Goal: Information Seeking & Learning: Learn about a topic

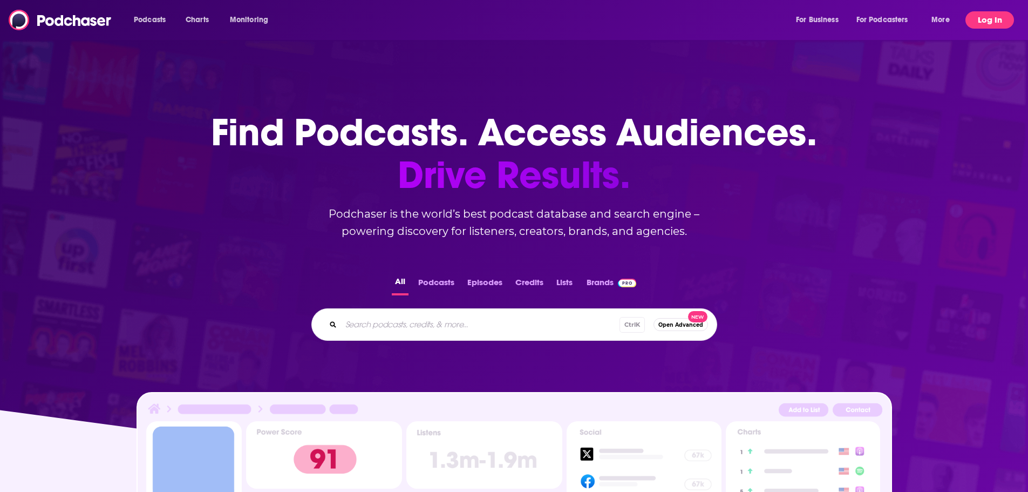
click at [981, 19] on button "Log In" at bounding box center [990, 19] width 49 height 17
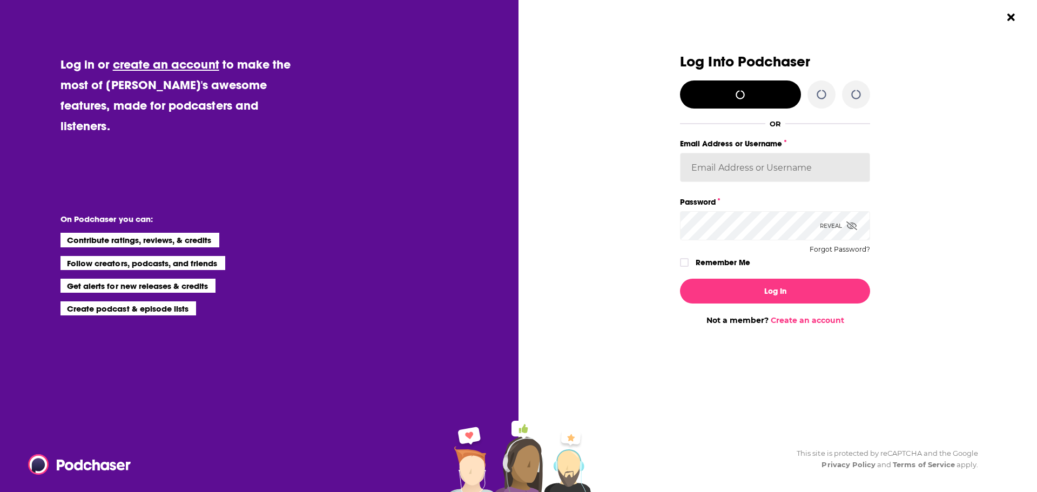
type input "MichaelSmart"
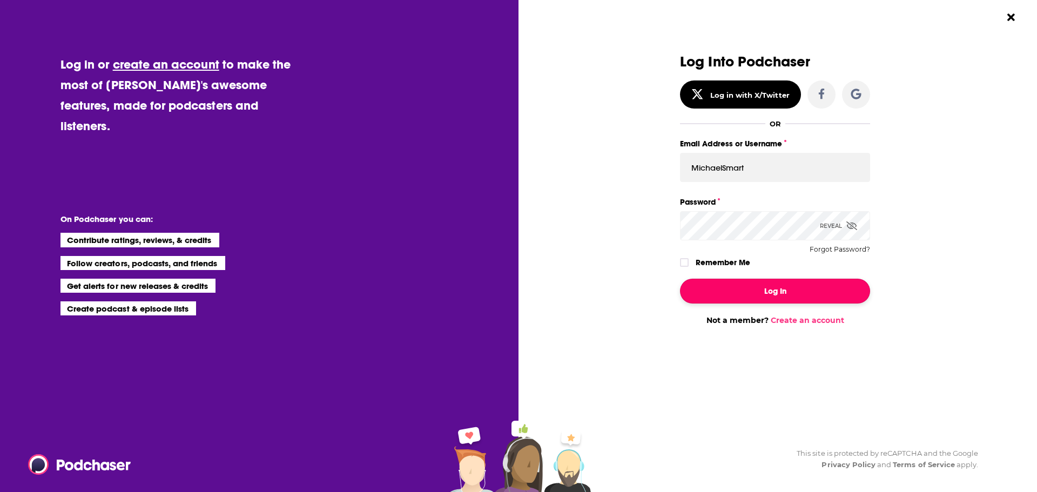
click at [776, 292] on button "Log In" at bounding box center [775, 291] width 190 height 25
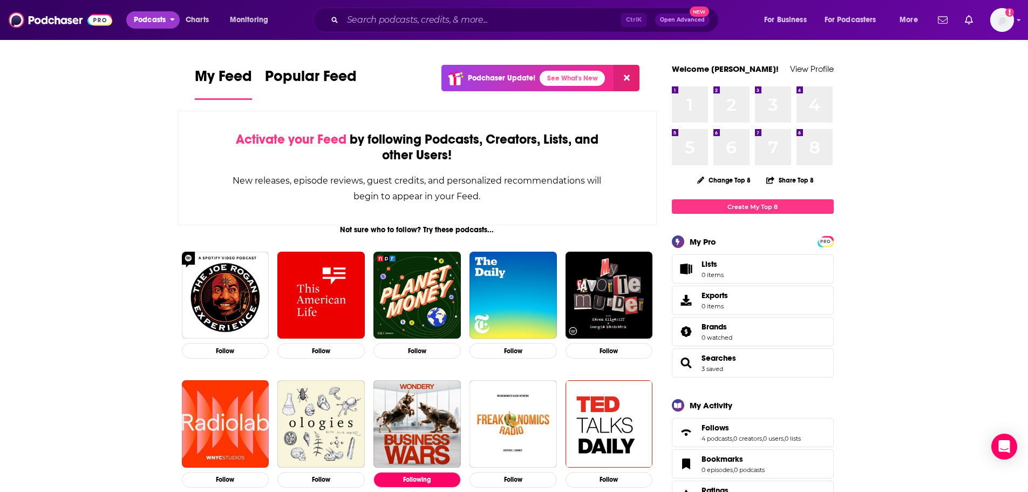
click at [165, 19] on span "Podcasts" at bounding box center [150, 19] width 32 height 15
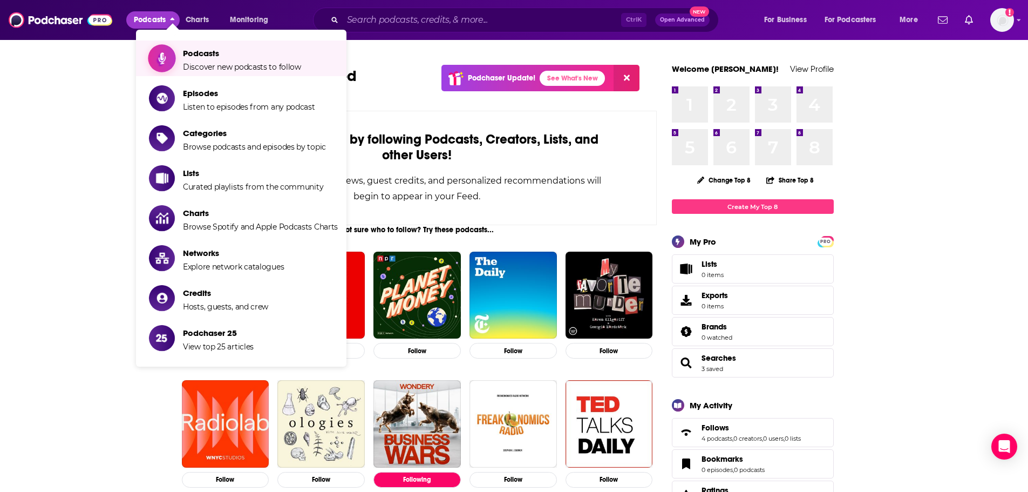
click at [220, 60] on span "Podcasts Discover new podcasts to follow" at bounding box center [242, 58] width 118 height 27
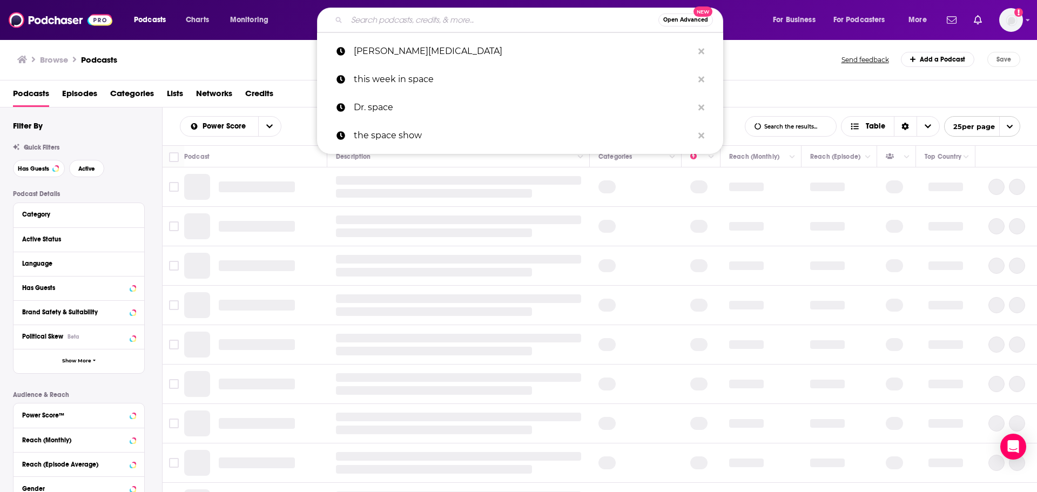
click at [423, 22] on input "Search podcasts, credits, & more..." at bounding box center [502, 19] width 311 height 17
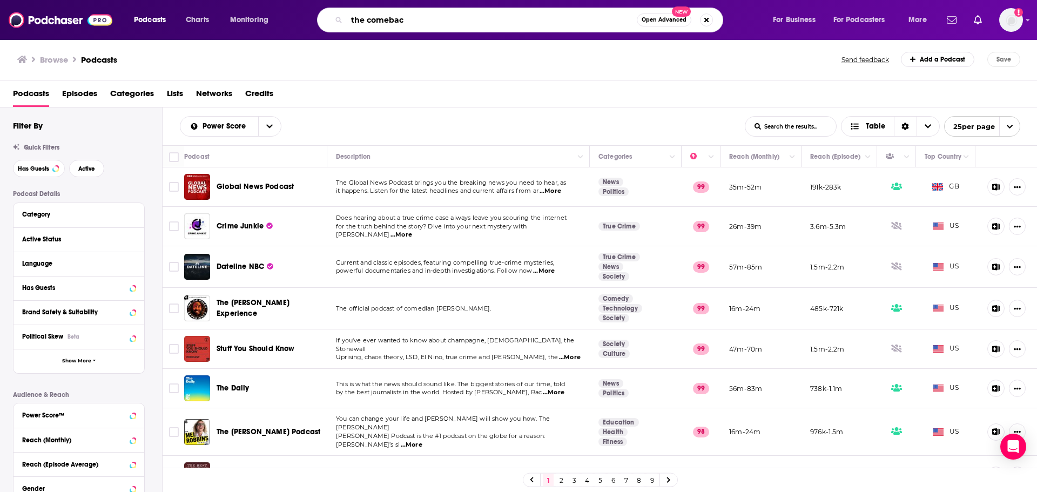
type input "the comeback"
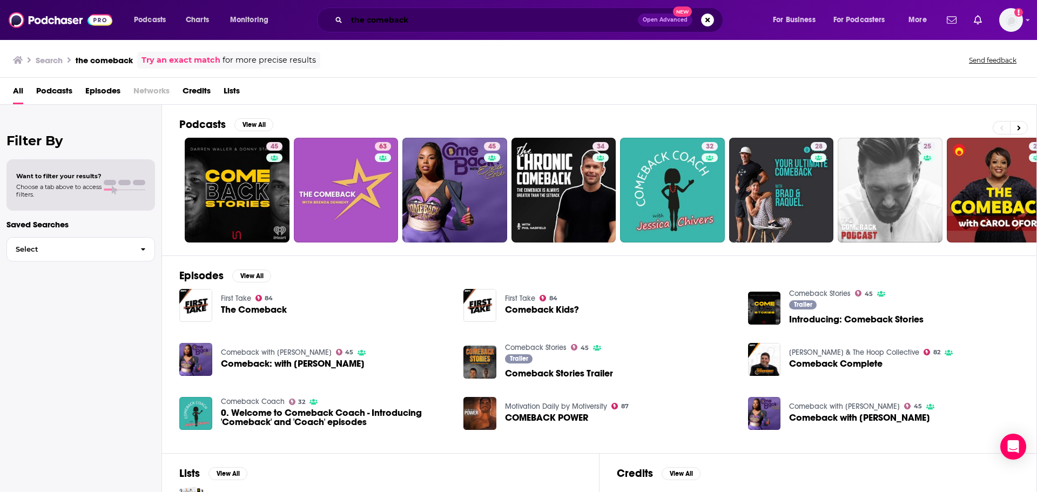
click at [423, 22] on input "the comeback" at bounding box center [492, 19] width 291 height 17
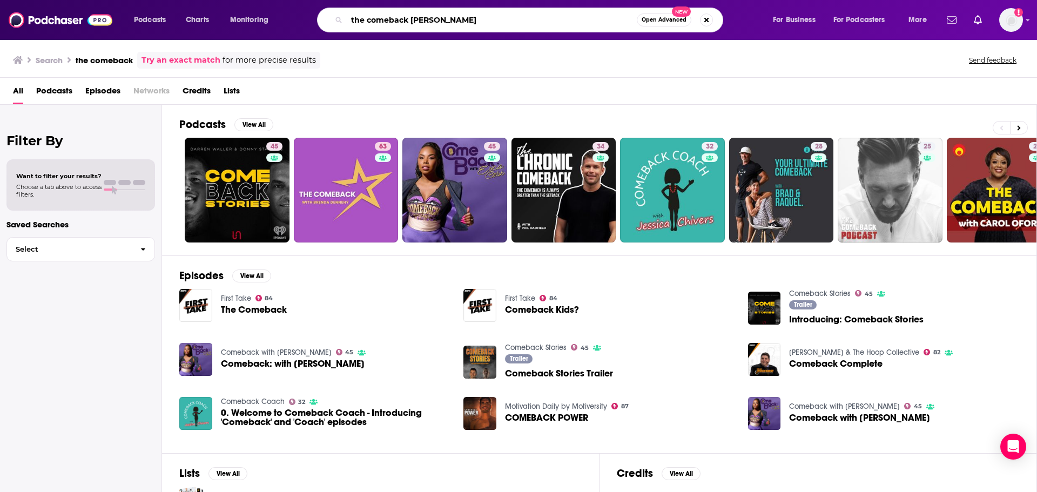
type input "the comeback [PERSON_NAME]"
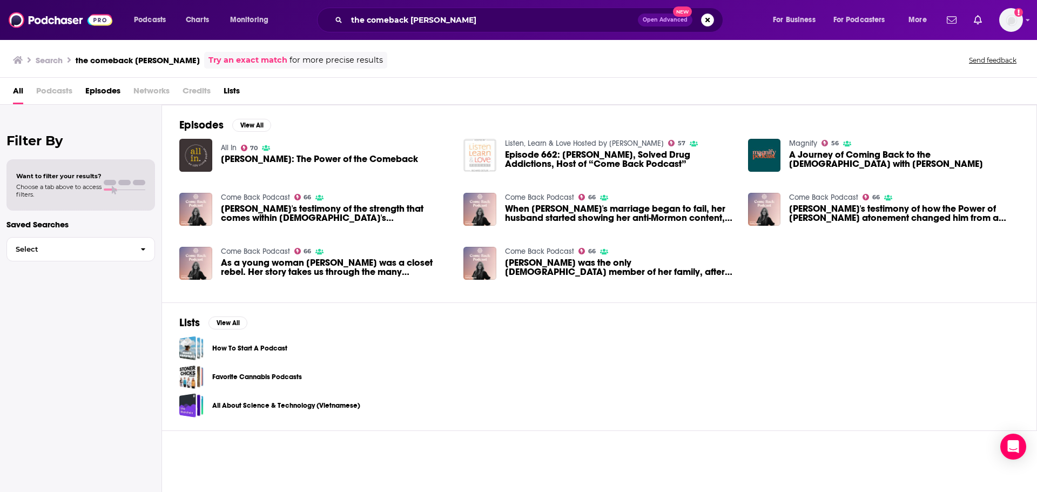
click at [329, 159] on span "[PERSON_NAME]: The Power of the Comeback" at bounding box center [319, 158] width 197 height 9
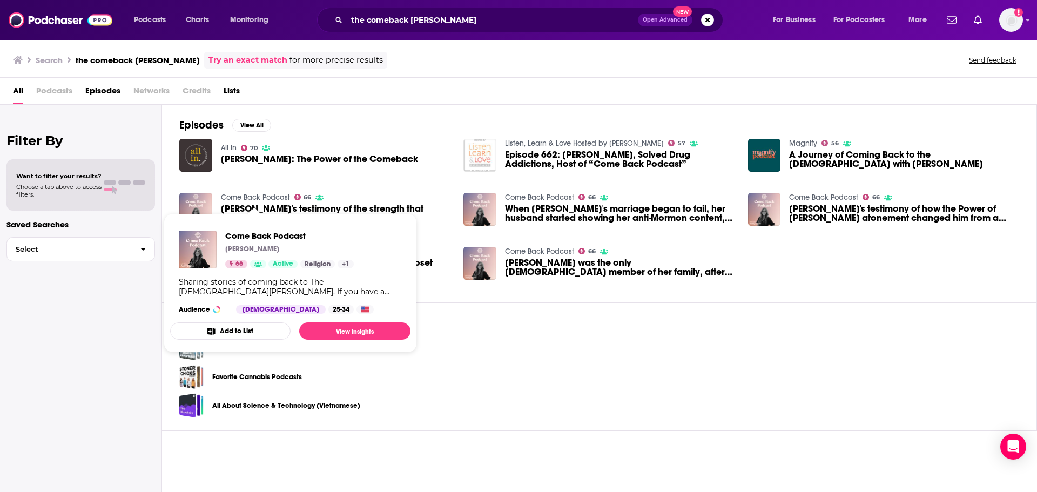
click at [267, 197] on link "Come Back Podcast" at bounding box center [255, 197] width 69 height 9
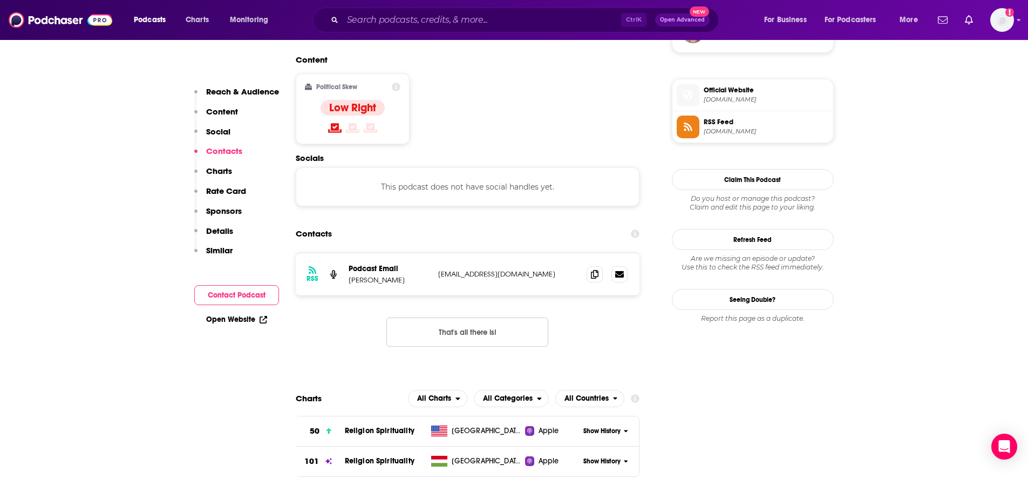
scroll to position [864, 0]
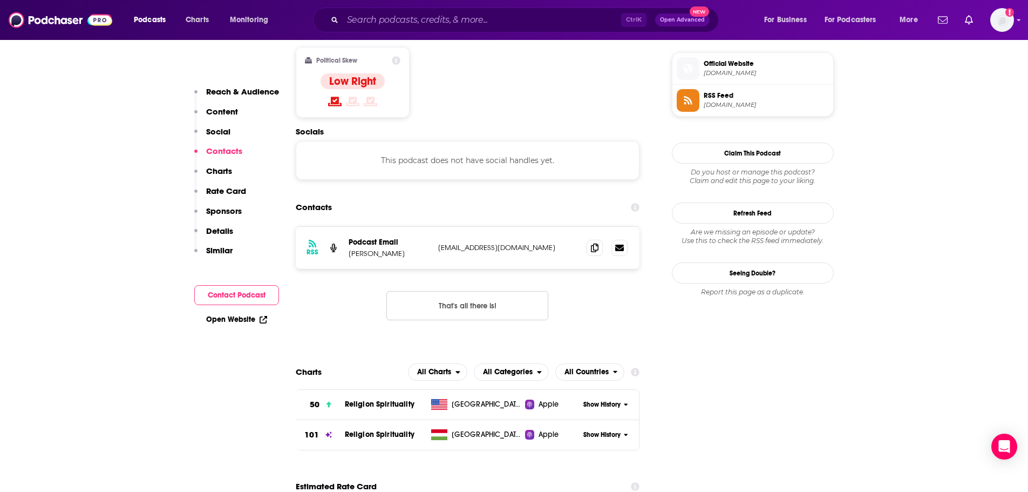
click at [395, 399] on span "Religion Spirituality" at bounding box center [380, 403] width 70 height 9
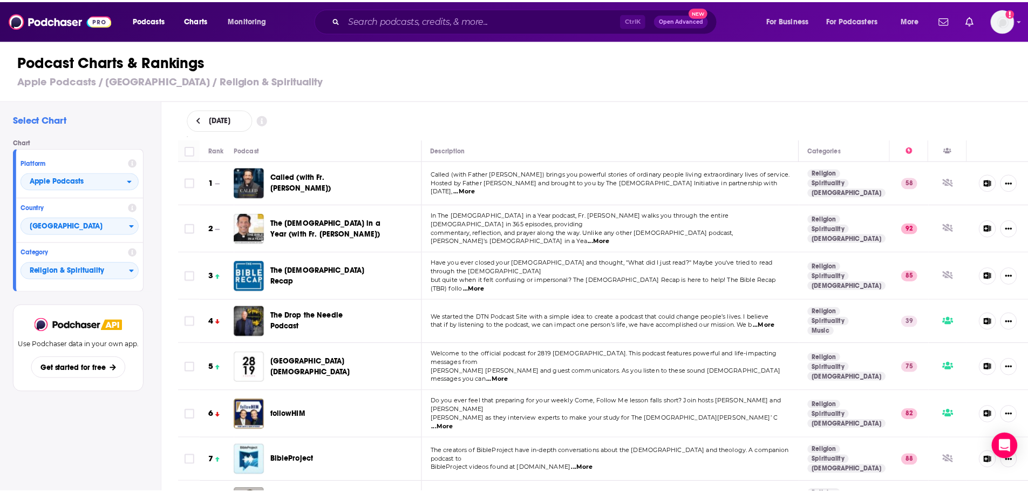
scroll to position [3405, 0]
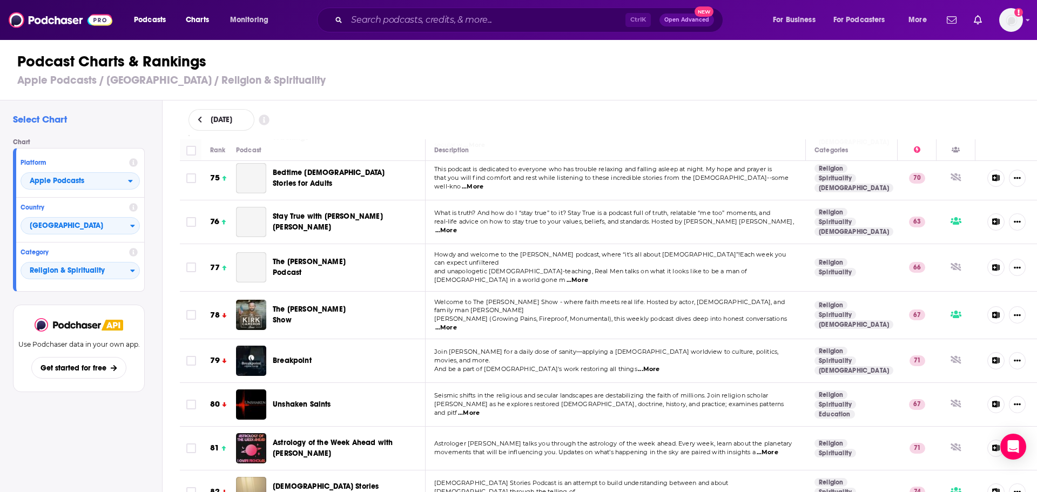
click at [564, 491] on span "...More" at bounding box center [563, 500] width 22 height 9
click at [534, 470] on td "[DEMOGRAPHIC_DATA] Stories Podcast is an attempt to build understanding between…" at bounding box center [615, 492] width 380 height 44
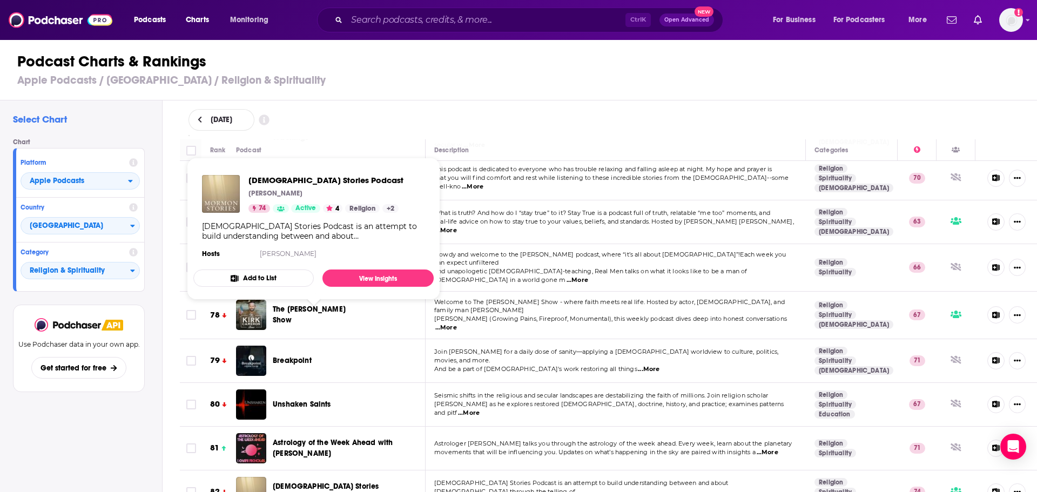
click at [301, 482] on span "[DEMOGRAPHIC_DATA] Stories Podcast" at bounding box center [326, 492] width 106 height 20
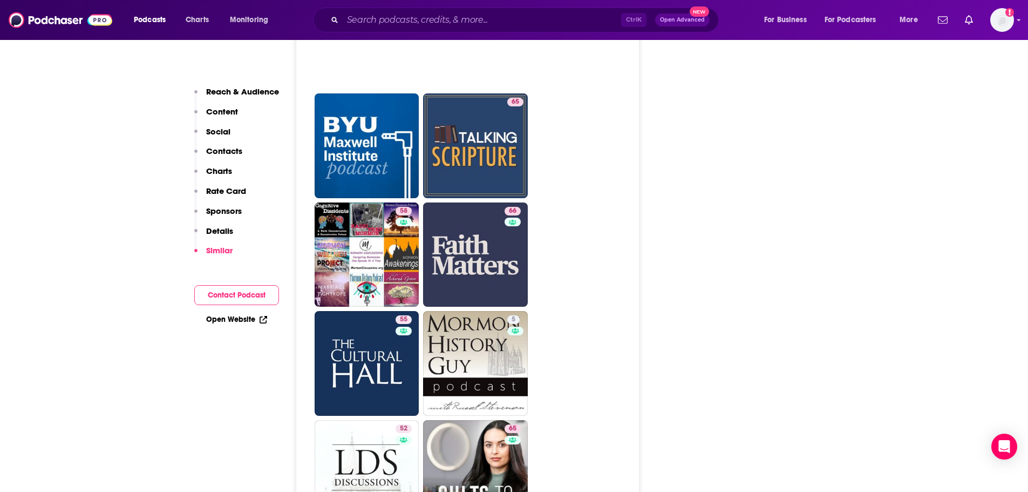
scroll to position [3077, 0]
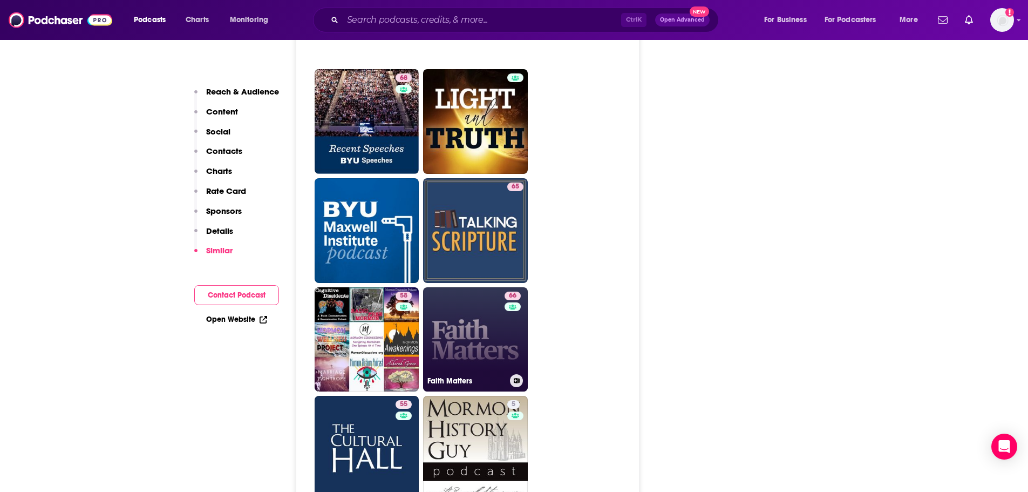
click at [472, 287] on link "66 Faith Matters" at bounding box center [475, 339] width 105 height 105
type input "[URL][DOMAIN_NAME]"
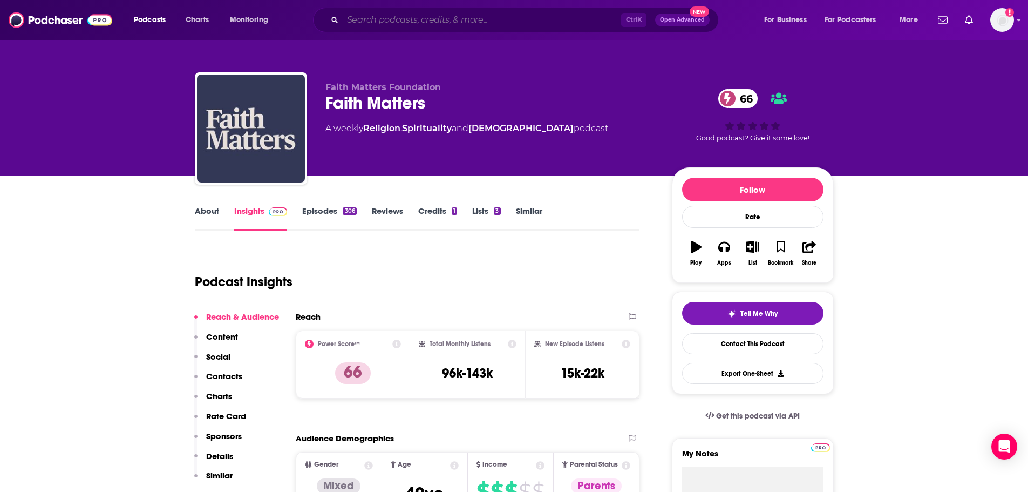
click at [431, 18] on input "Search podcasts, credits, & more..." at bounding box center [482, 19] width 279 height 17
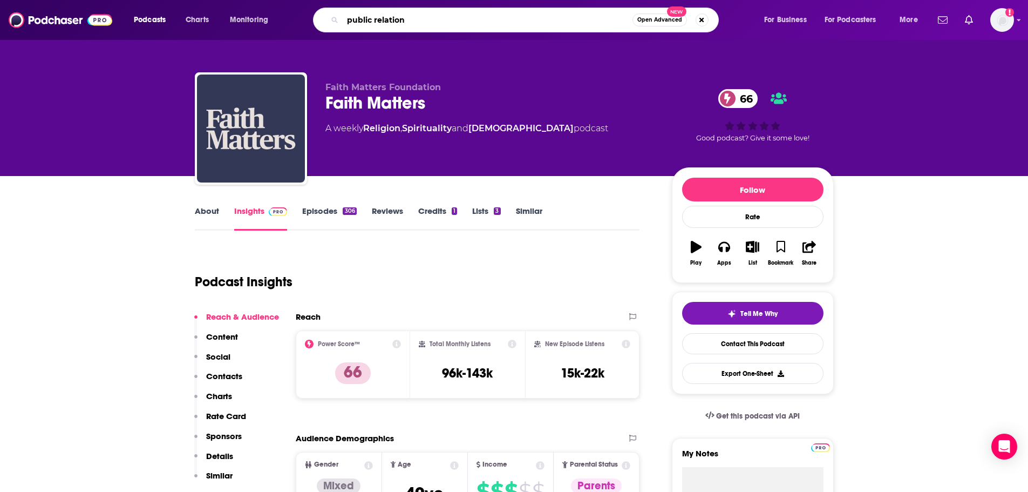
type input "public relations"
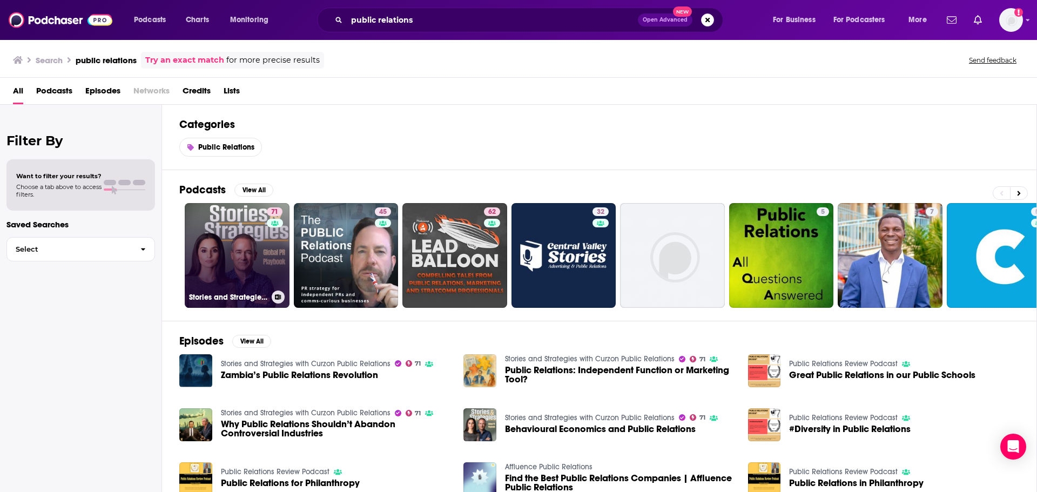
click at [240, 259] on link "71 Stories and Strategies with Curzon Public Relations" at bounding box center [237, 255] width 105 height 105
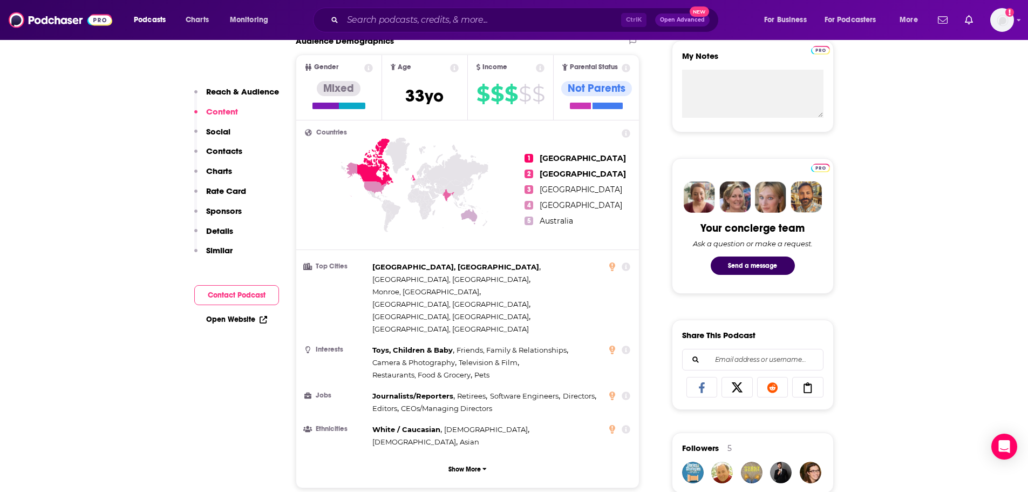
scroll to position [378, 0]
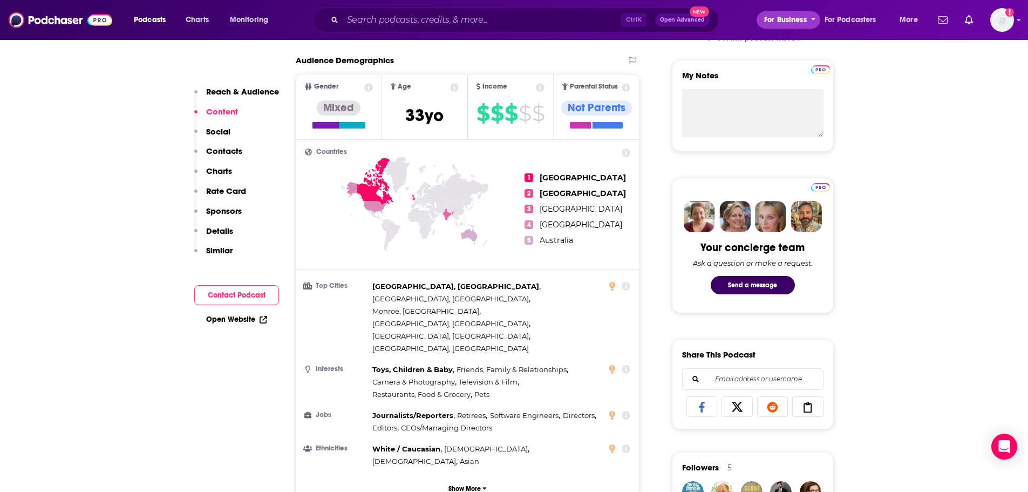
click at [787, 21] on span "For Business" at bounding box center [785, 19] width 43 height 15
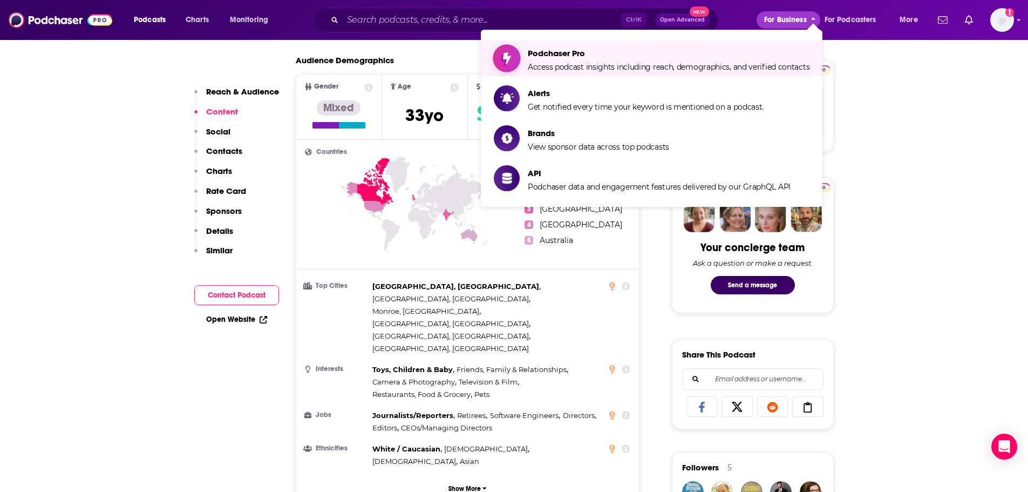
click at [692, 63] on span "Access podcast insights including reach, demographics, and verified contacts" at bounding box center [669, 67] width 282 height 10
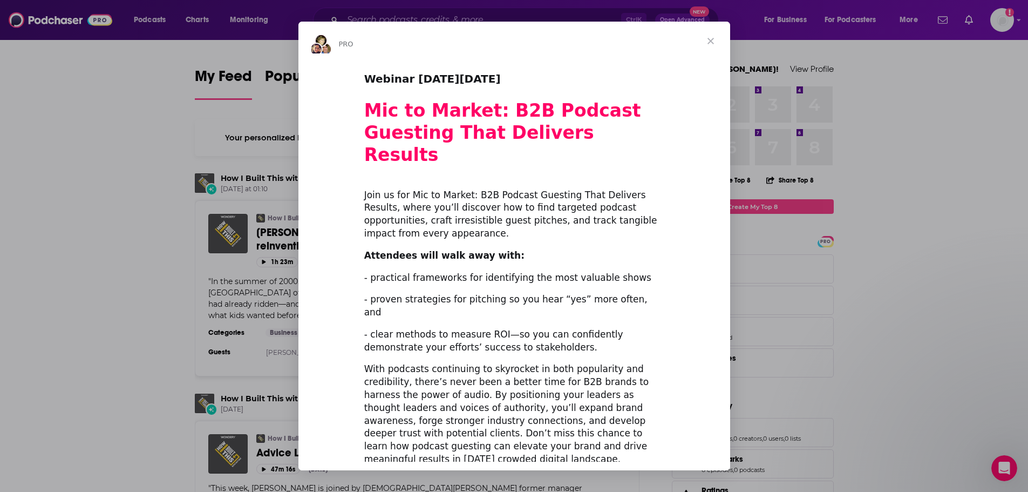
click at [713, 40] on span "Close" at bounding box center [711, 41] width 39 height 39
